Goal: Navigation & Orientation: Find specific page/section

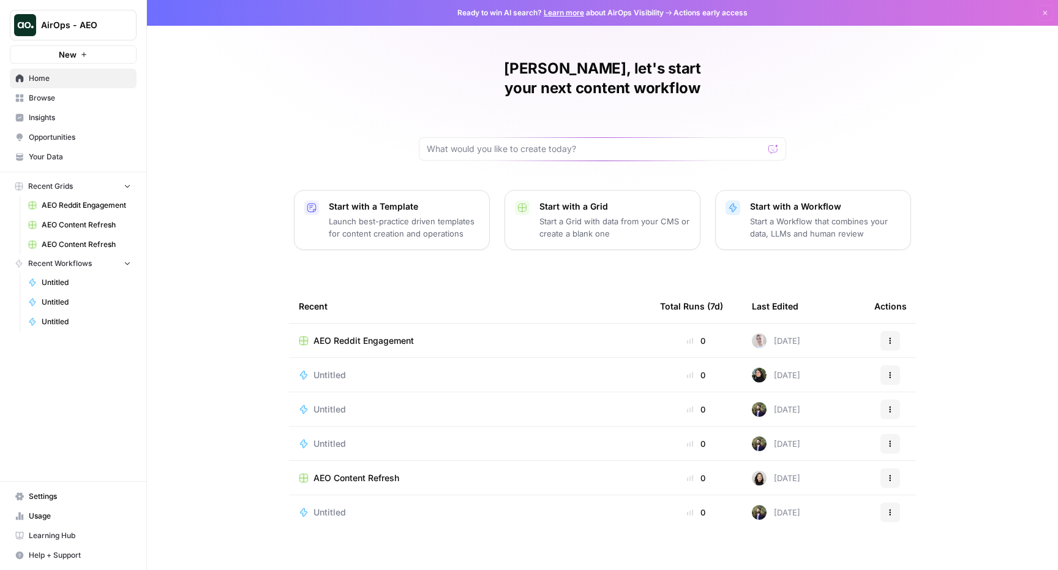
click at [69, 132] on span "Opportunities" at bounding box center [80, 137] width 102 height 11
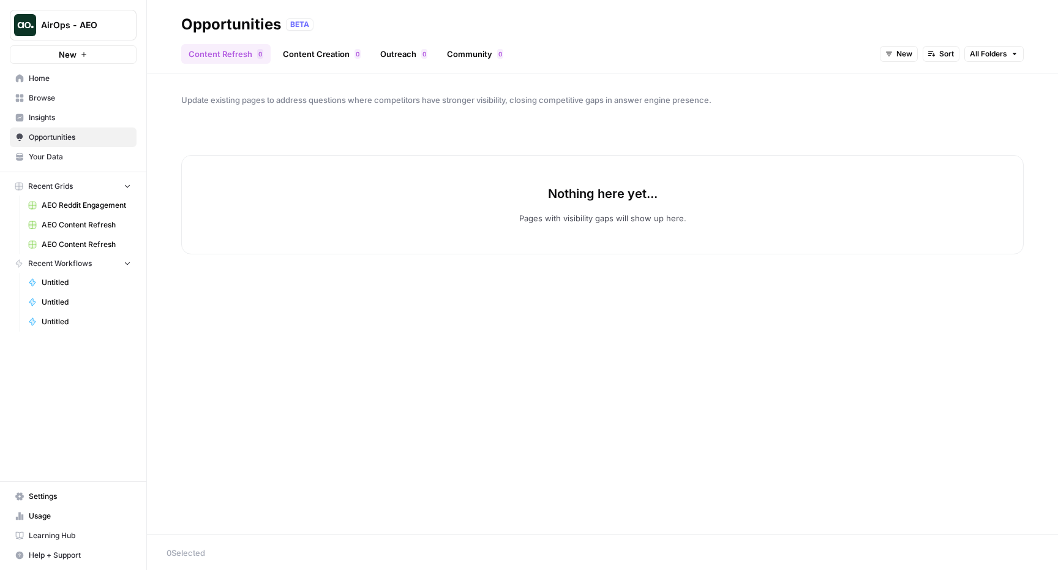
click at [64, 159] on span "Your Data" at bounding box center [80, 156] width 102 height 11
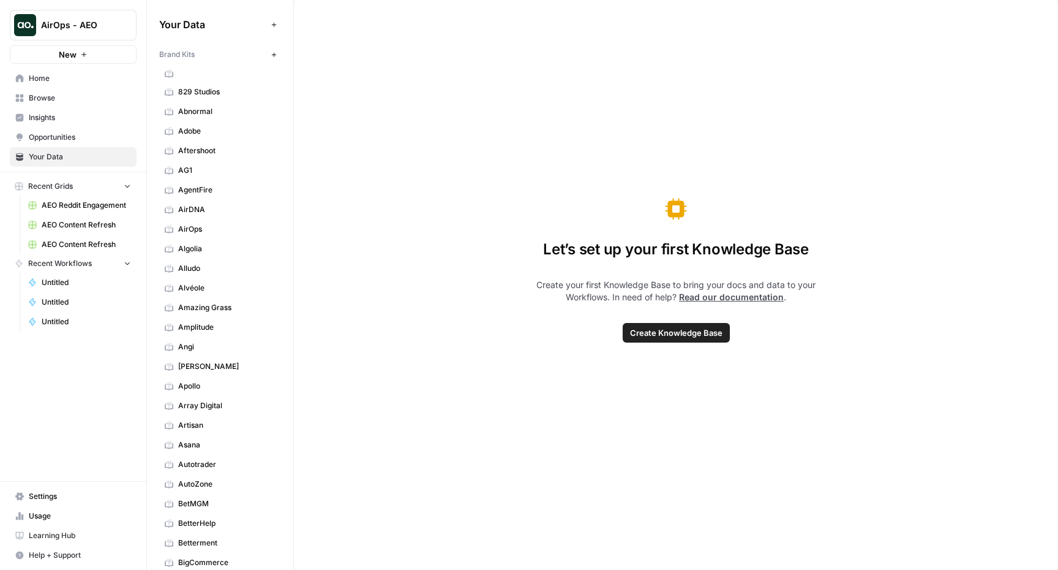
click at [60, 125] on link "Insights" at bounding box center [73, 118] width 127 height 20
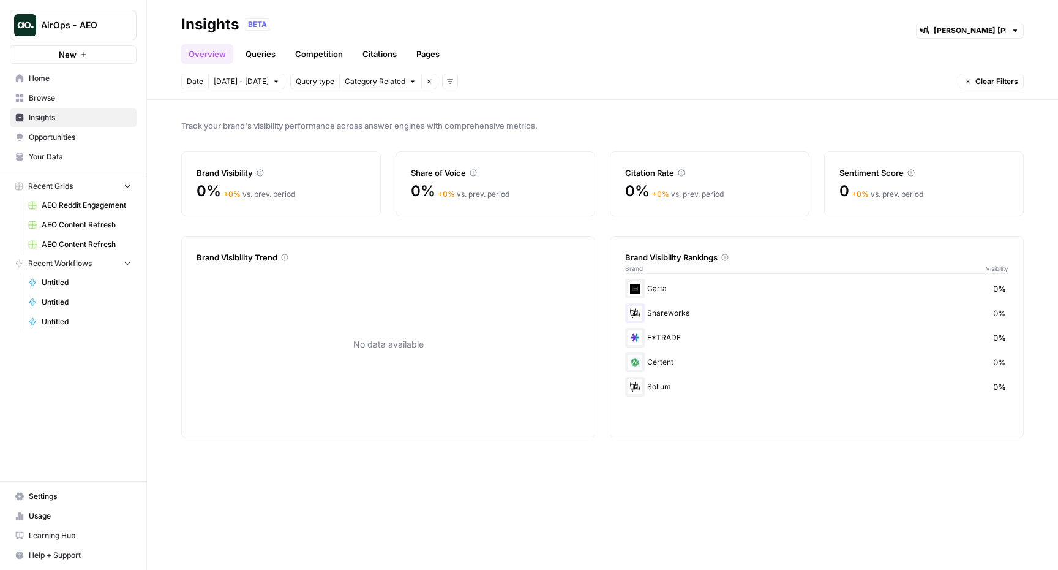
click at [54, 152] on span "Your Data" at bounding box center [80, 156] width 102 height 11
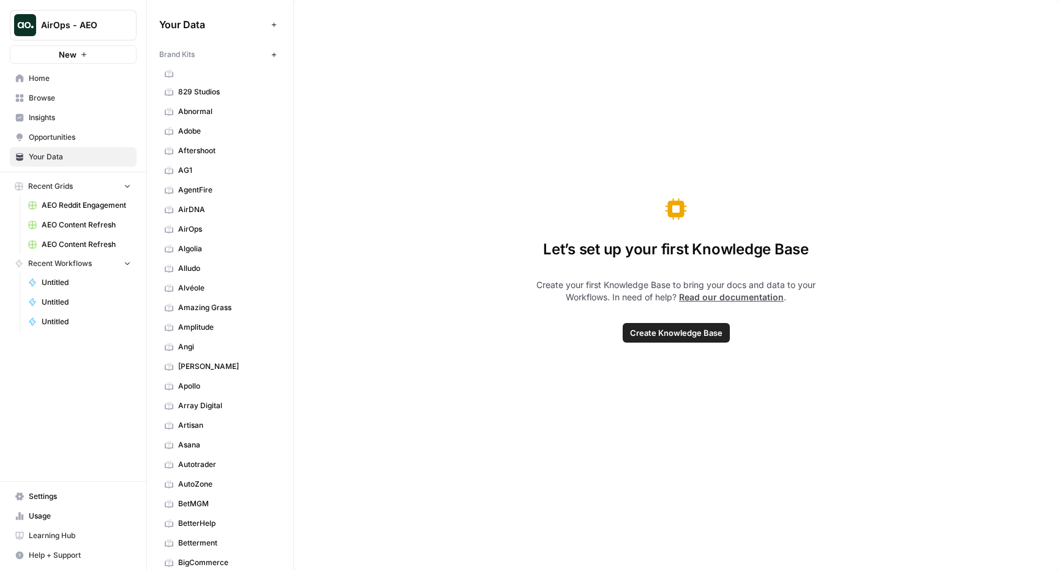
click at [197, 97] on span "829 Studios" at bounding box center [226, 91] width 97 height 11
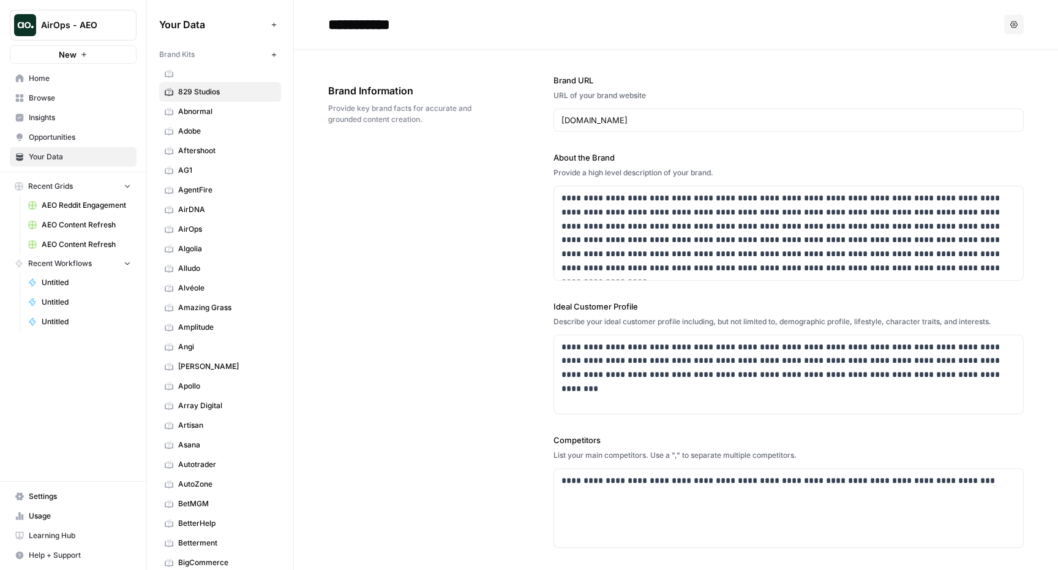
click at [70, 202] on span "AEO Reddit Engagement" at bounding box center [86, 205] width 89 height 11
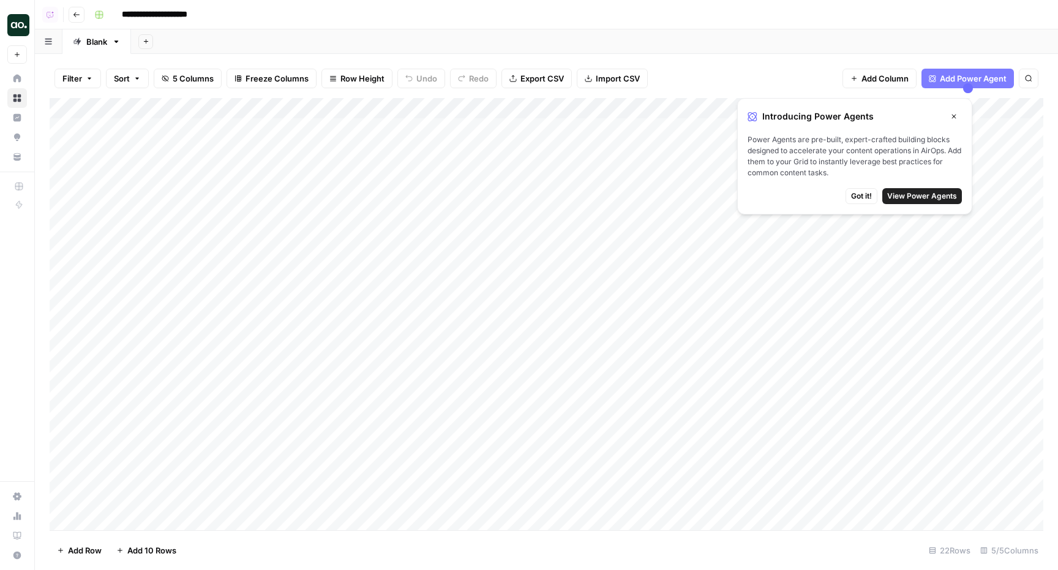
click at [704, 42] on div "Add Sheet" at bounding box center [594, 41] width 927 height 24
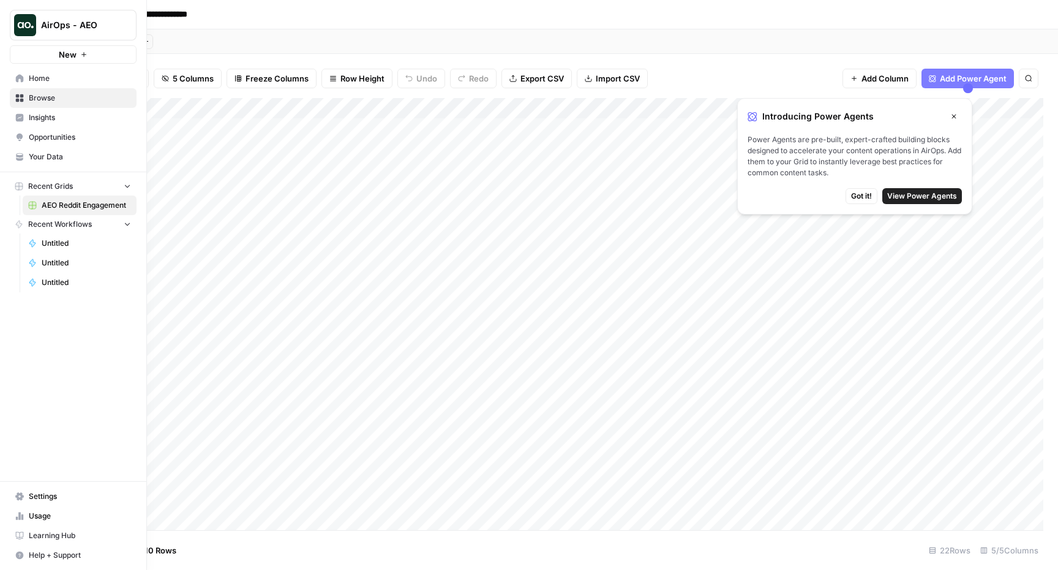
click at [60, 497] on span "Settings" at bounding box center [80, 496] width 102 height 11
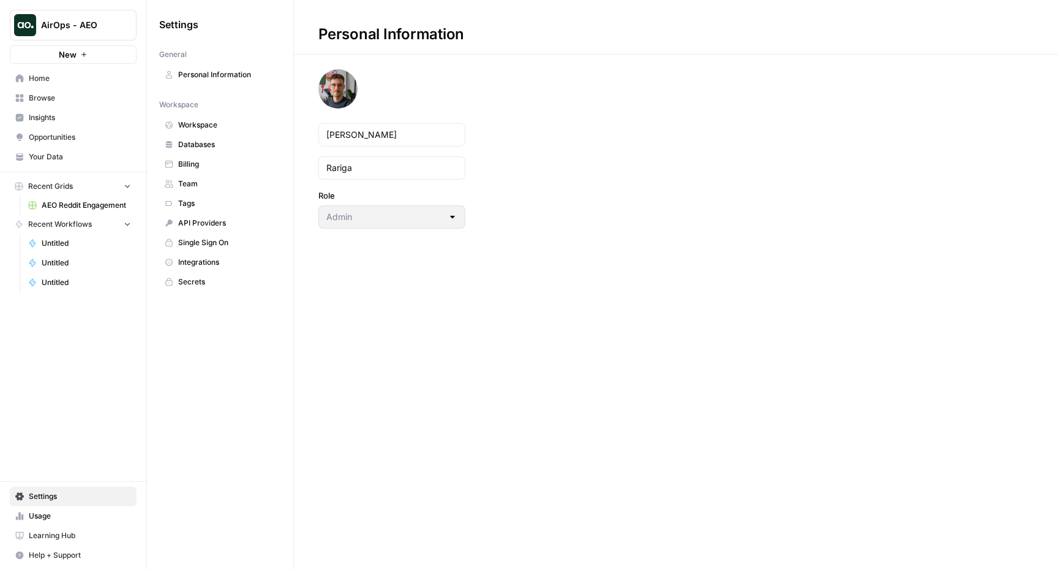
click at [61, 157] on span "Your Data" at bounding box center [80, 156] width 102 height 11
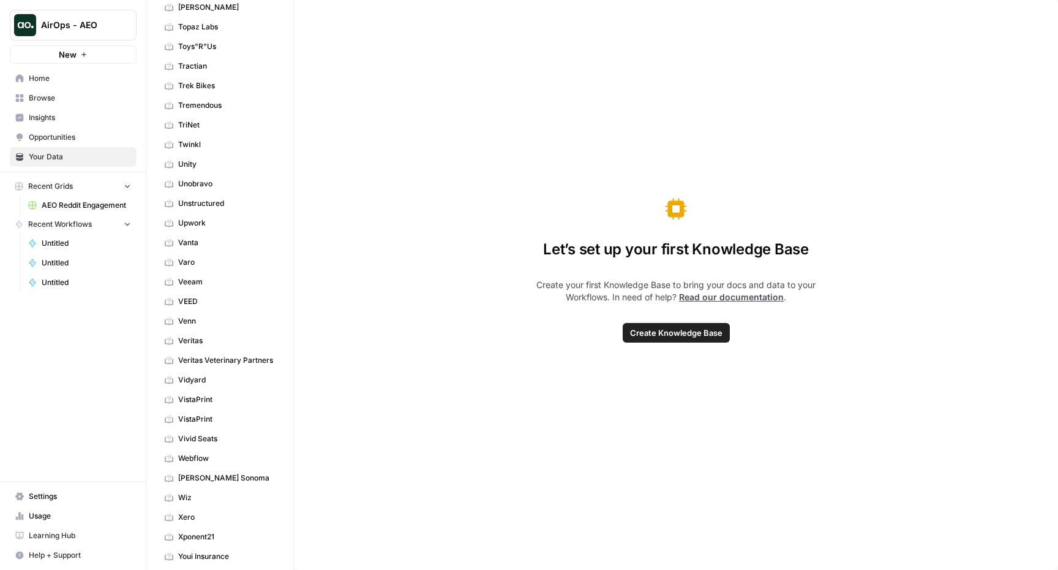
scroll to position [4412, 0]
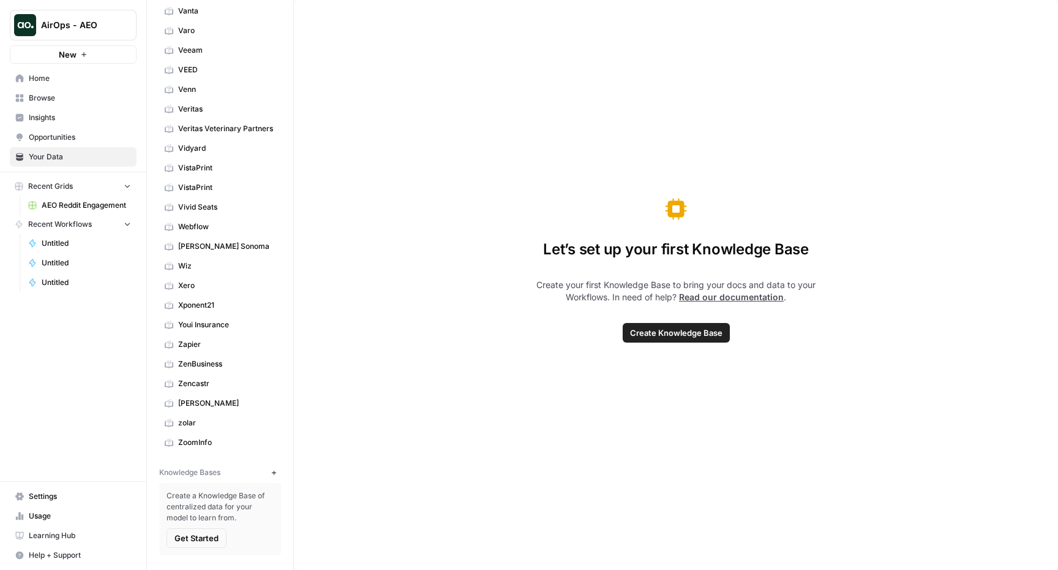
click at [83, 13] on button "AirOps - AEO" at bounding box center [73, 25] width 127 height 31
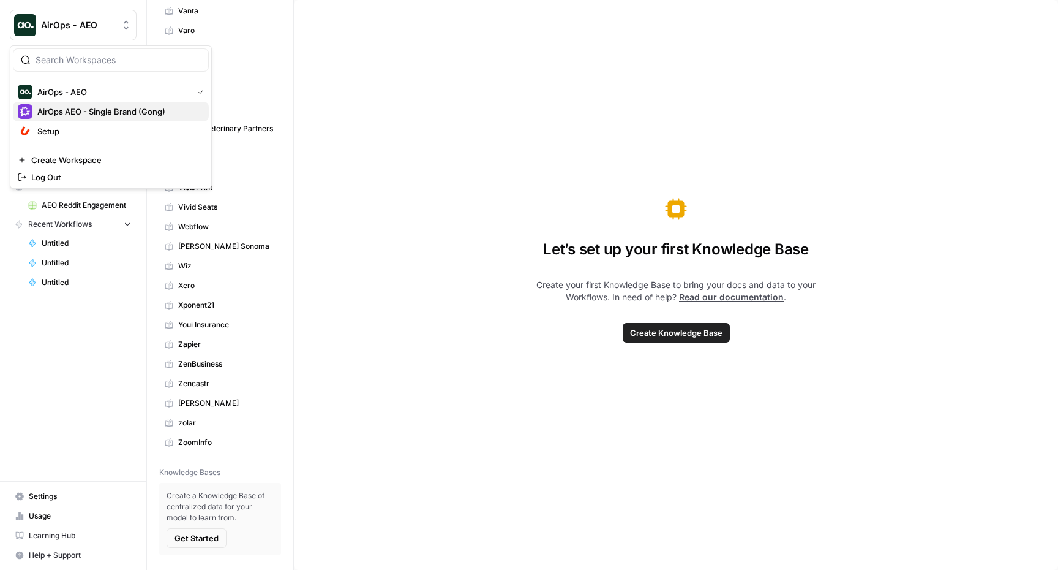
click at [102, 113] on span "AirOps AEO - Single Brand (Gong)" at bounding box center [118, 111] width 162 height 12
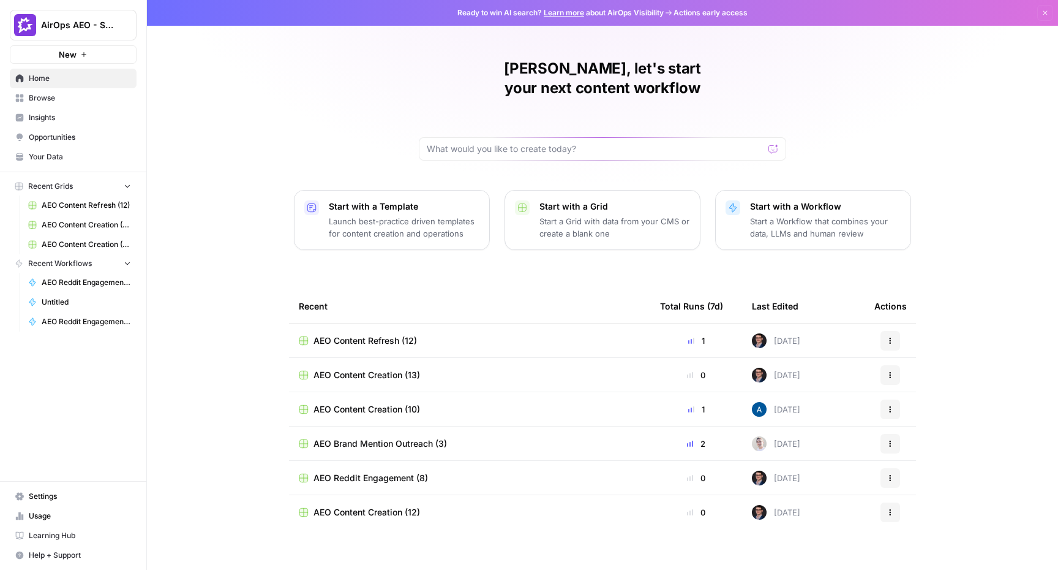
click at [76, 150] on link "Your Data" at bounding box center [73, 157] width 127 height 20
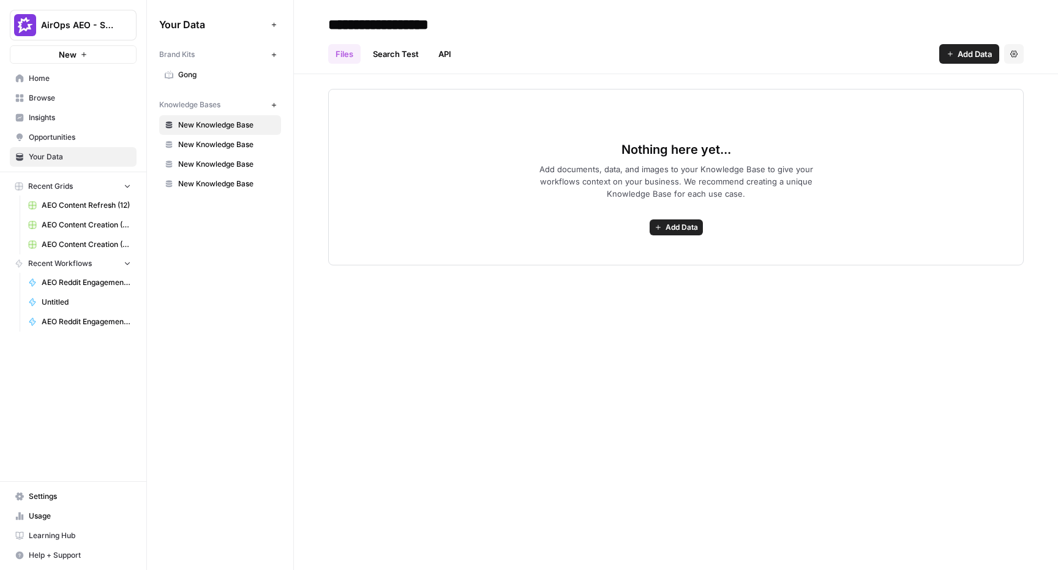
click at [246, 146] on span "New Knowledge Base" at bounding box center [226, 144] width 97 height 11
click at [225, 160] on span "New Knowledge Base" at bounding box center [226, 164] width 97 height 11
click at [215, 180] on span "New Knowledge Base" at bounding box center [226, 183] width 97 height 11
click at [211, 127] on span "New Knowledge Base" at bounding box center [226, 124] width 97 height 11
click at [394, 56] on link "Search Test" at bounding box center [396, 54] width 61 height 20
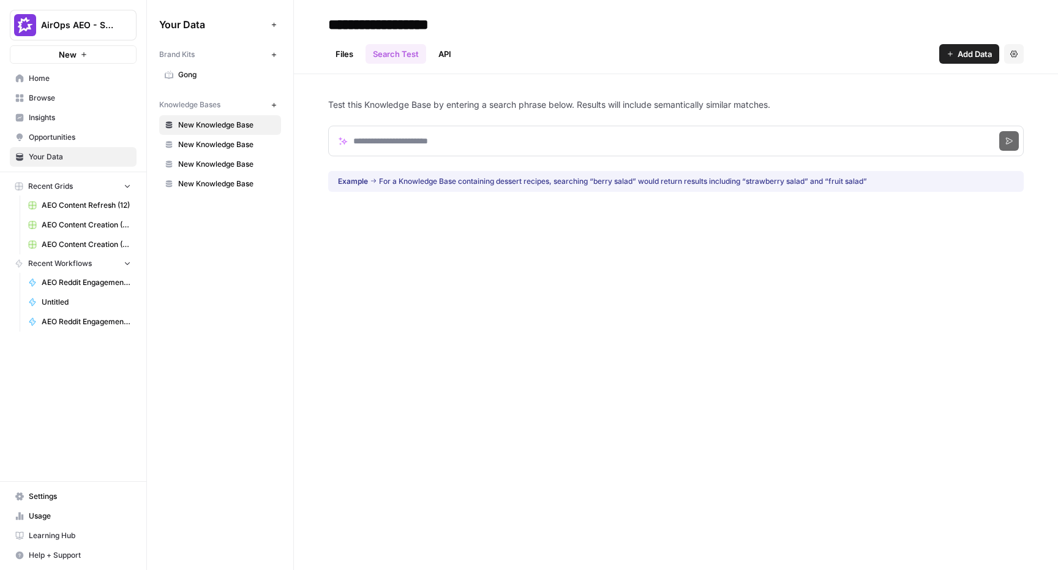
click at [441, 54] on link "API" at bounding box center [445, 54] width 28 height 20
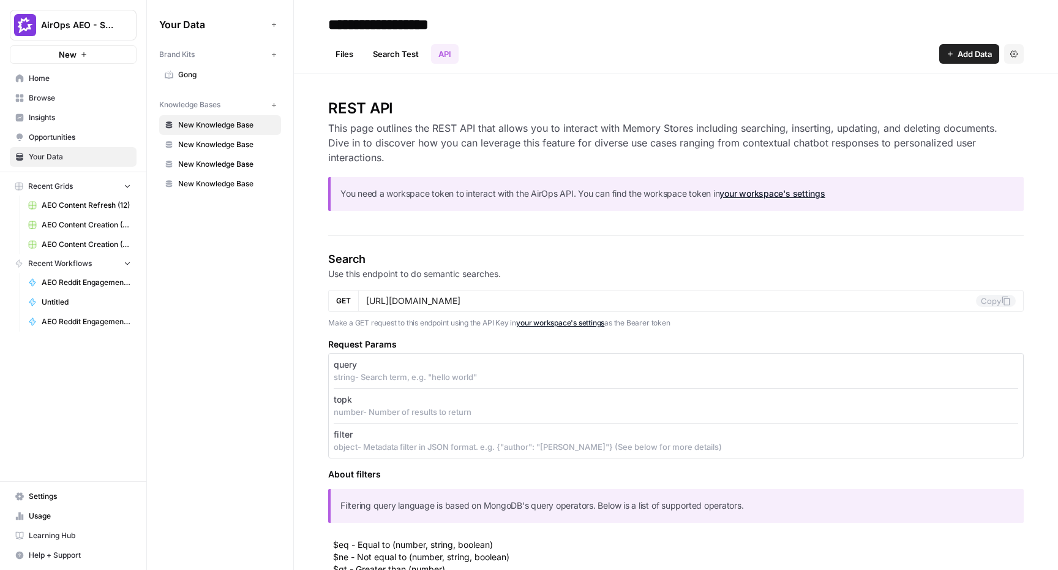
click at [342, 59] on link "Files" at bounding box center [344, 54] width 32 height 20
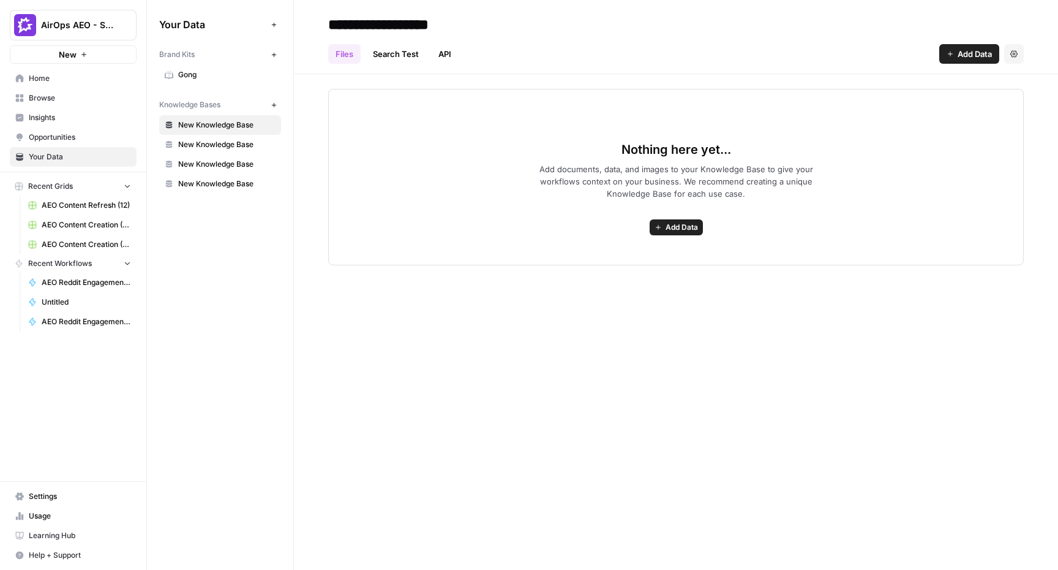
click at [676, 228] on span "Add Data" at bounding box center [682, 227] width 32 height 11
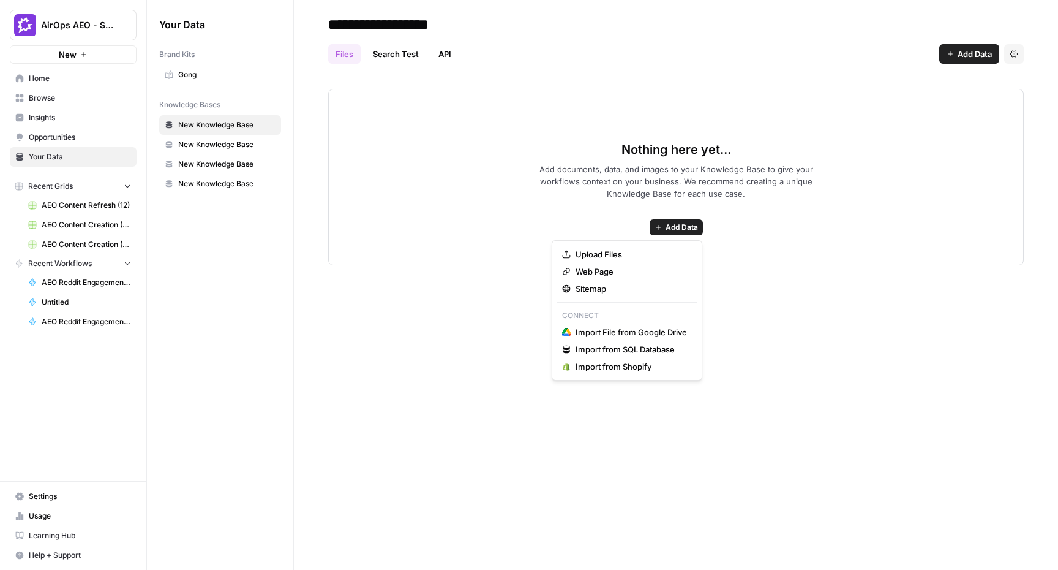
click at [562, 53] on div "Files Search Test API Add Data Settings" at bounding box center [676, 48] width 696 height 29
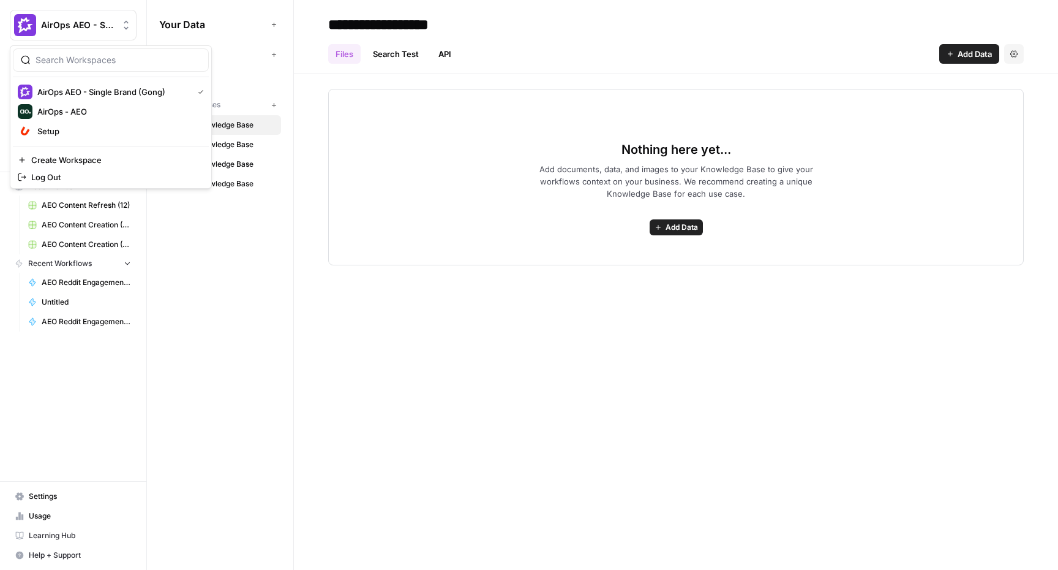
click at [83, 18] on button "AirOps AEO - Single Brand (Gong)" at bounding box center [73, 25] width 127 height 31
click at [70, 135] on span "Setup" at bounding box center [118, 131] width 162 height 12
